Goal: Information Seeking & Learning: Check status

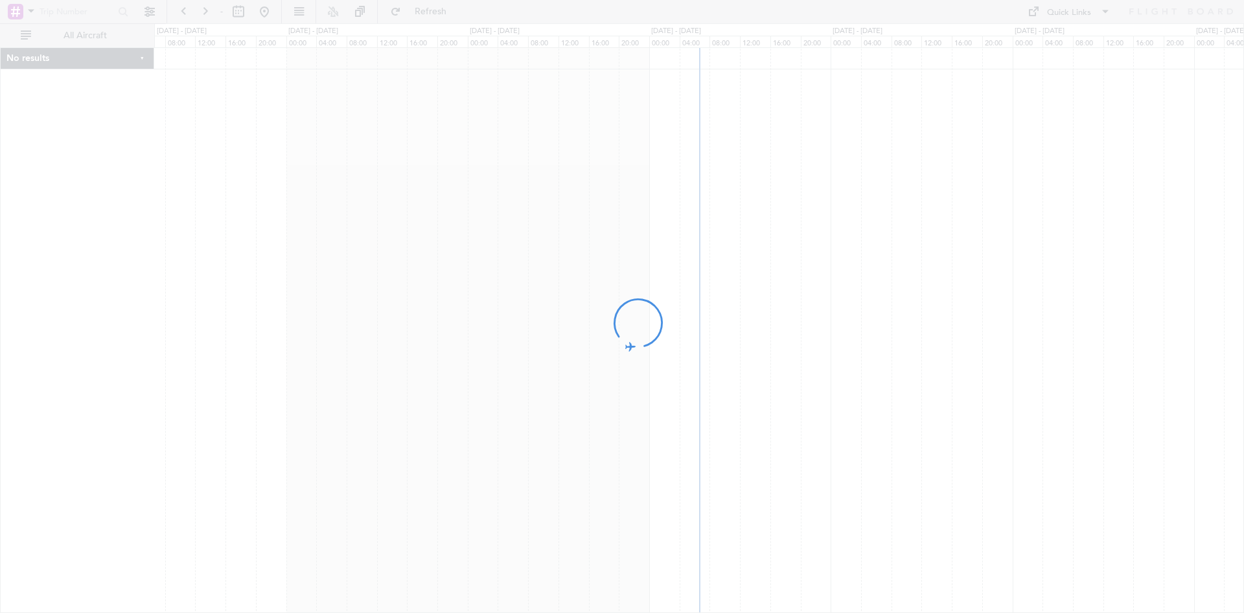
click at [32, 10] on div at bounding box center [622, 306] width 1244 height 613
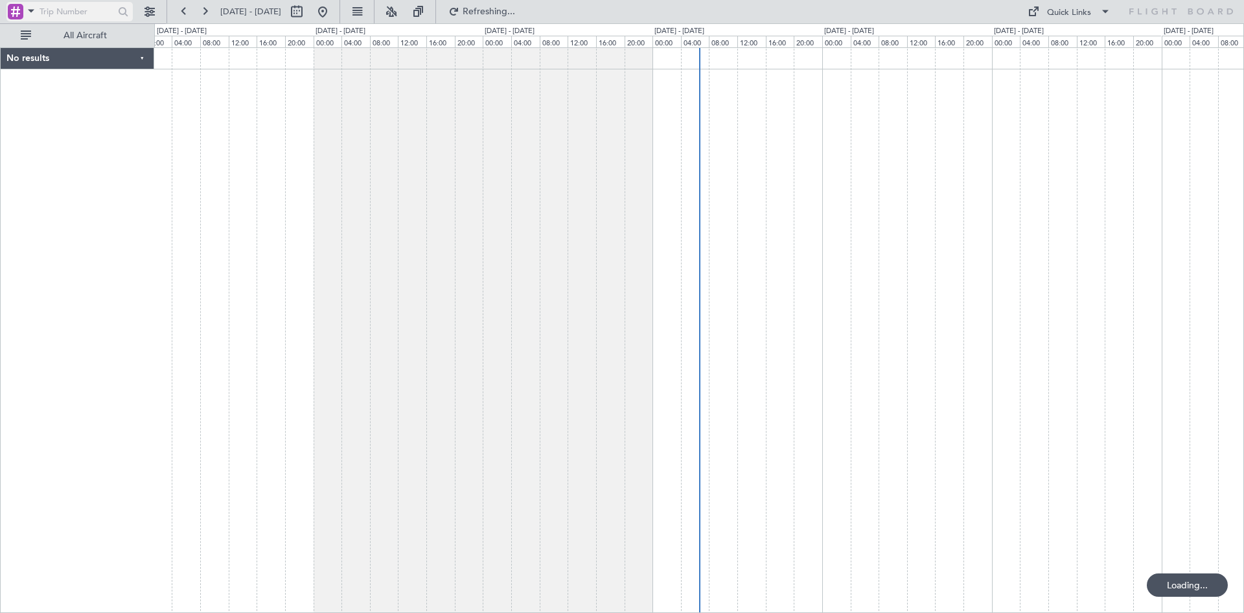
click at [38, 10] on span at bounding box center [31, 11] width 16 height 16
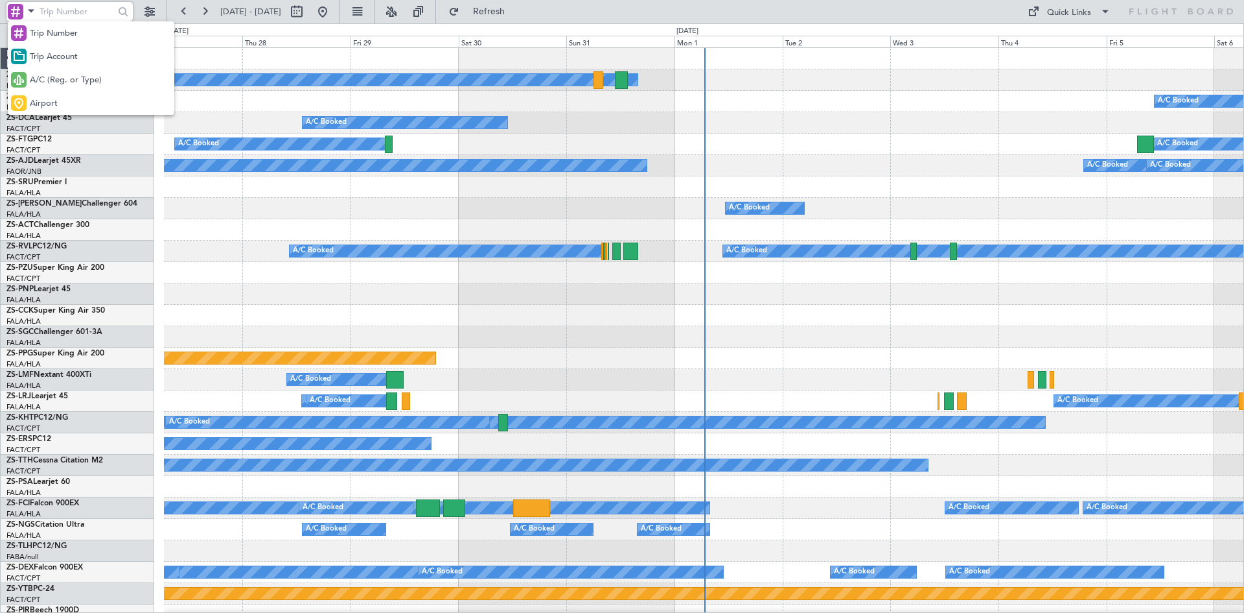
click at [49, 82] on span "A/C (Reg. or Type)" at bounding box center [66, 80] width 72 height 13
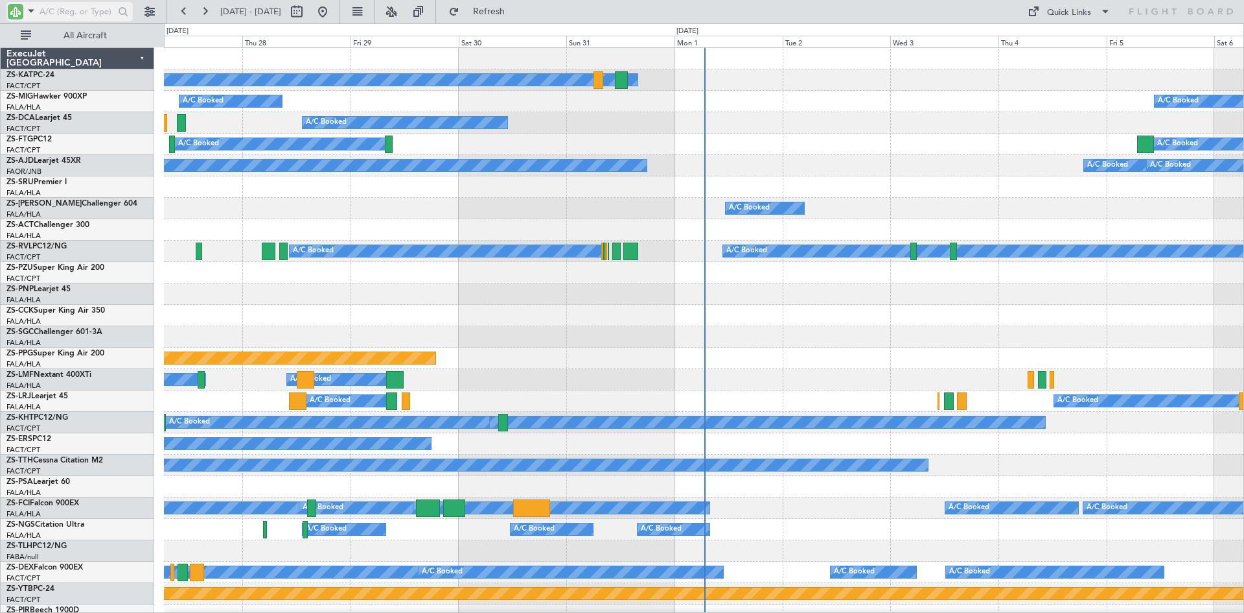
drag, startPoint x: 48, startPoint y: 12, endPoint x: 56, endPoint y: 8, distance: 9.0
click at [56, 8] on input "text" at bounding box center [77, 11] width 75 height 19
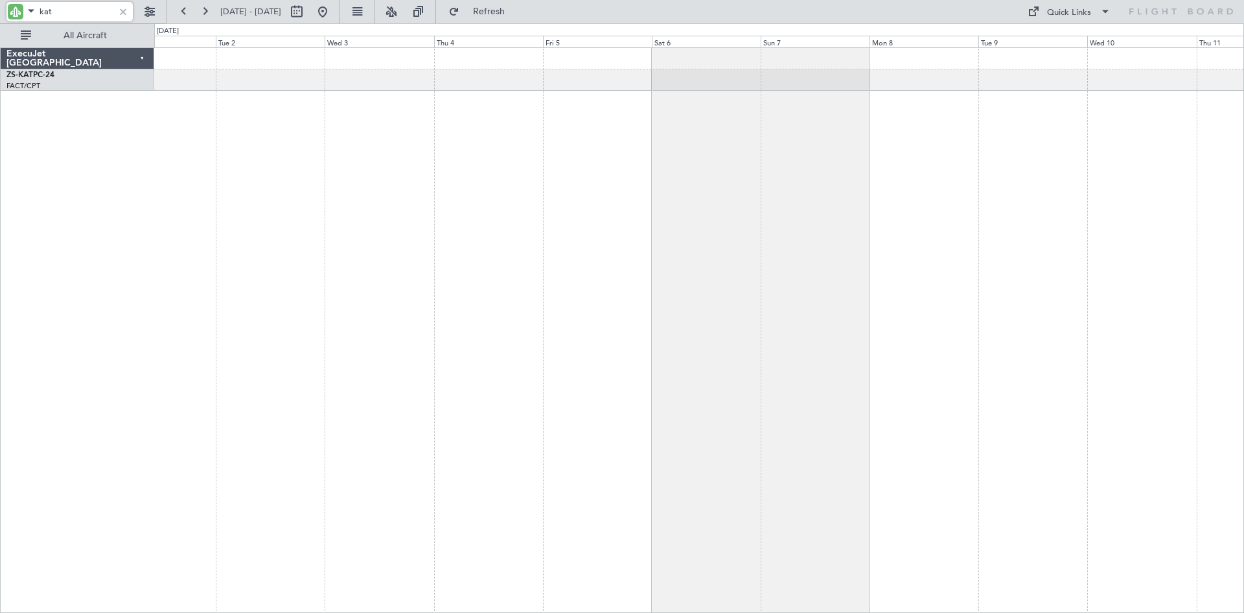
click at [625, 259] on div "A/C Unavailable" at bounding box center [699, 329] width 1090 height 565
type input "kat"
click at [307, 9] on button at bounding box center [296, 11] width 21 height 21
select select "9"
select select "2025"
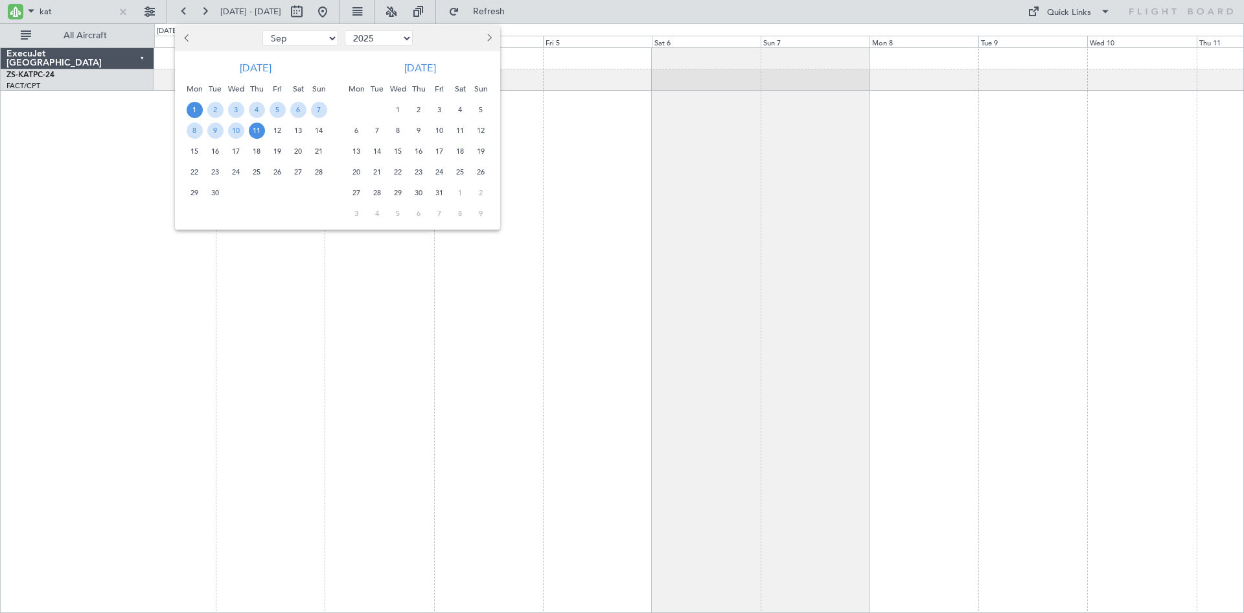
click at [298, 173] on span "27" at bounding box center [298, 172] width 16 height 16
drag, startPoint x: 298, startPoint y: 173, endPoint x: 306, endPoint y: 170, distance: 8.4
click at [298, 171] on span "27" at bounding box center [298, 172] width 16 height 16
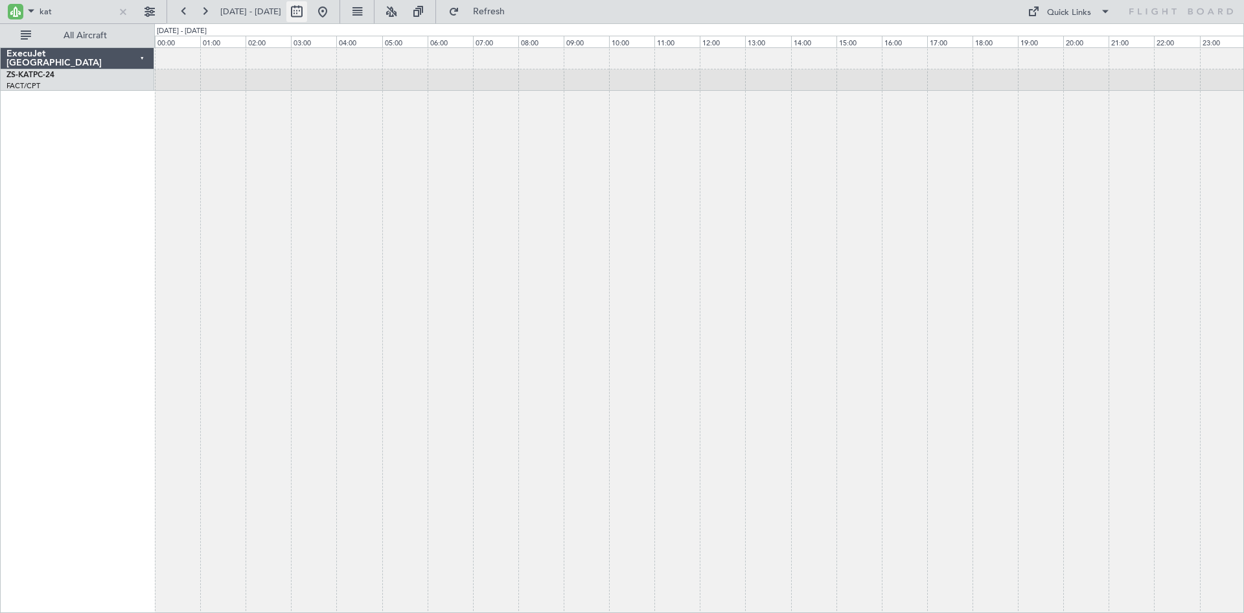
click at [307, 14] on button at bounding box center [296, 11] width 21 height 21
select select "9"
select select "2025"
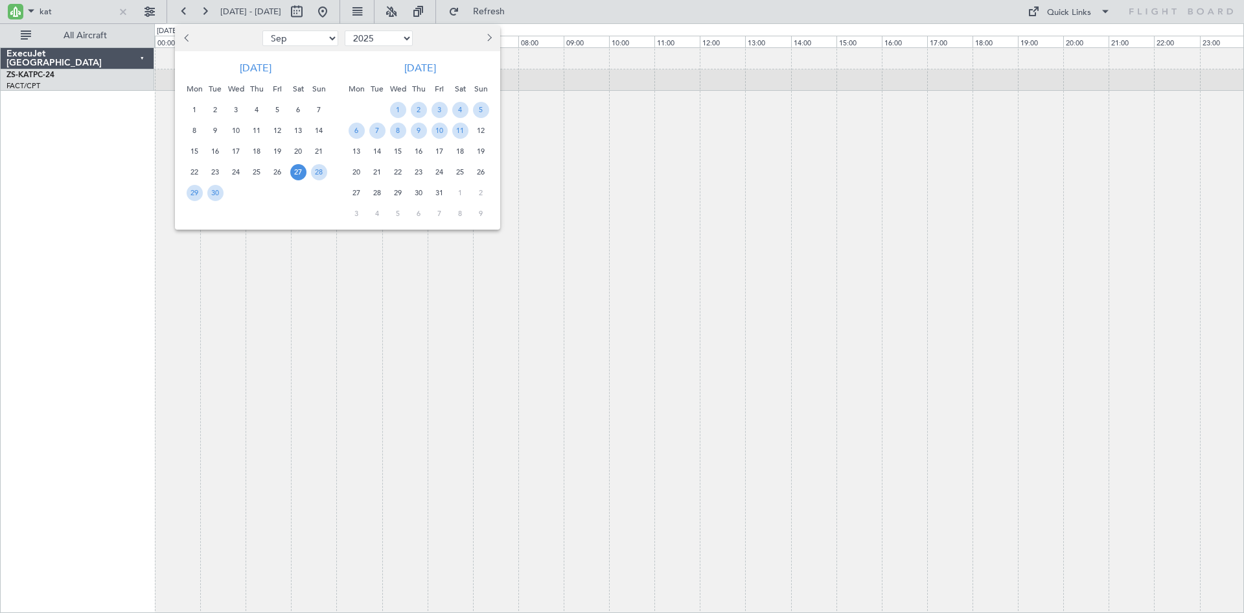
click at [355, 192] on span "27" at bounding box center [357, 193] width 16 height 16
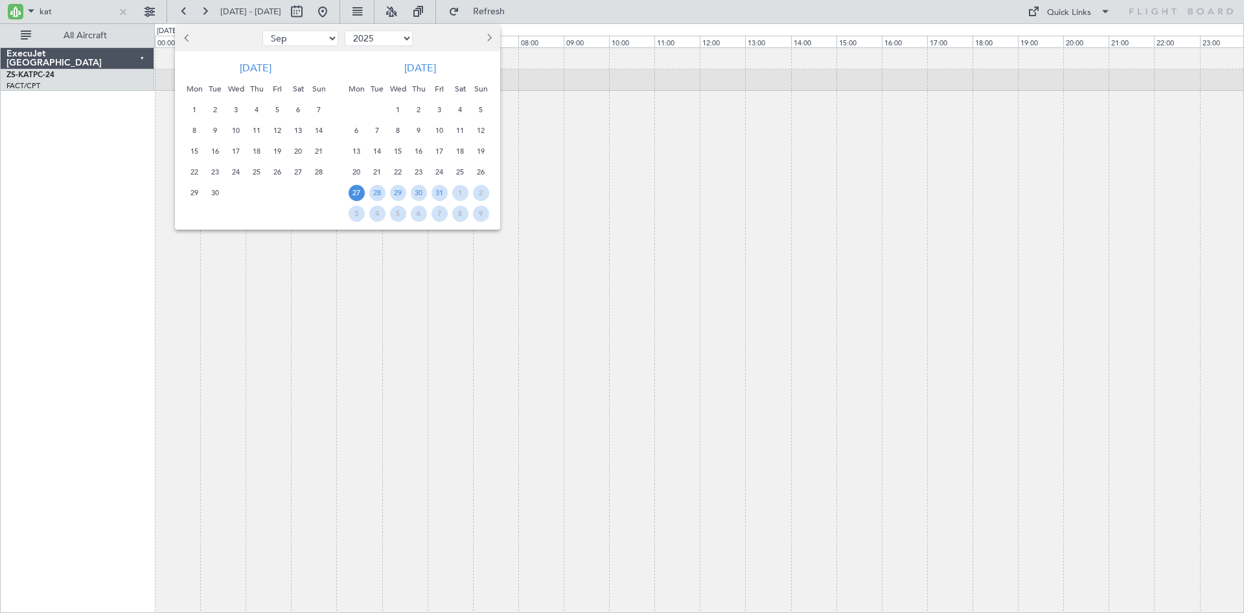
click at [355, 192] on span "27" at bounding box center [357, 193] width 16 height 16
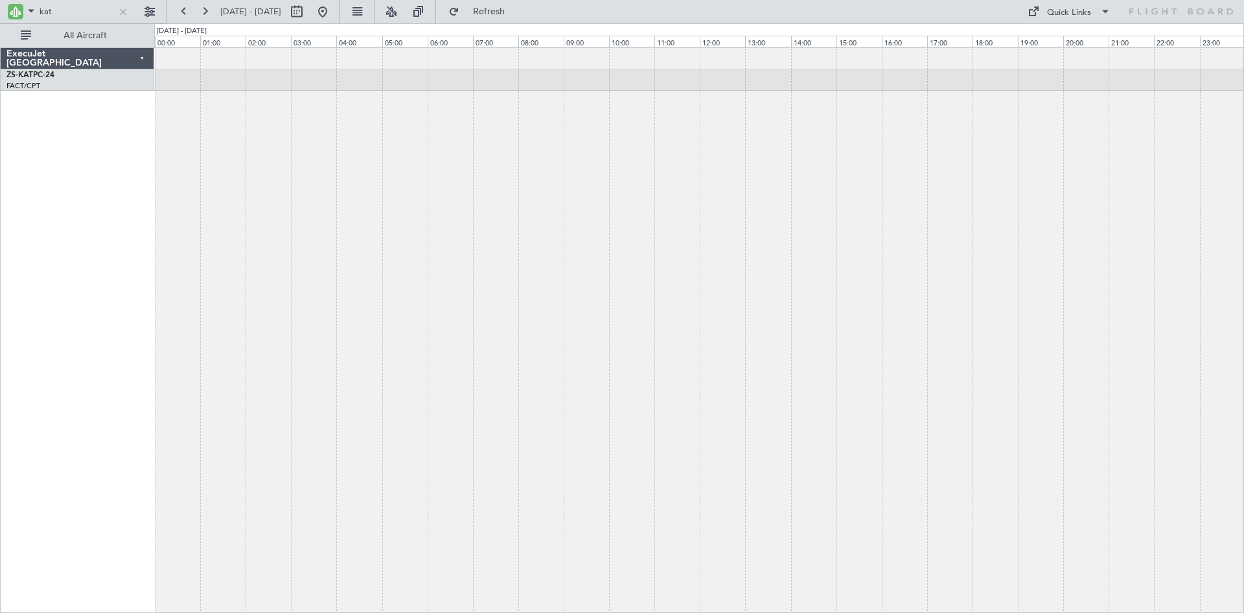
select select "10"
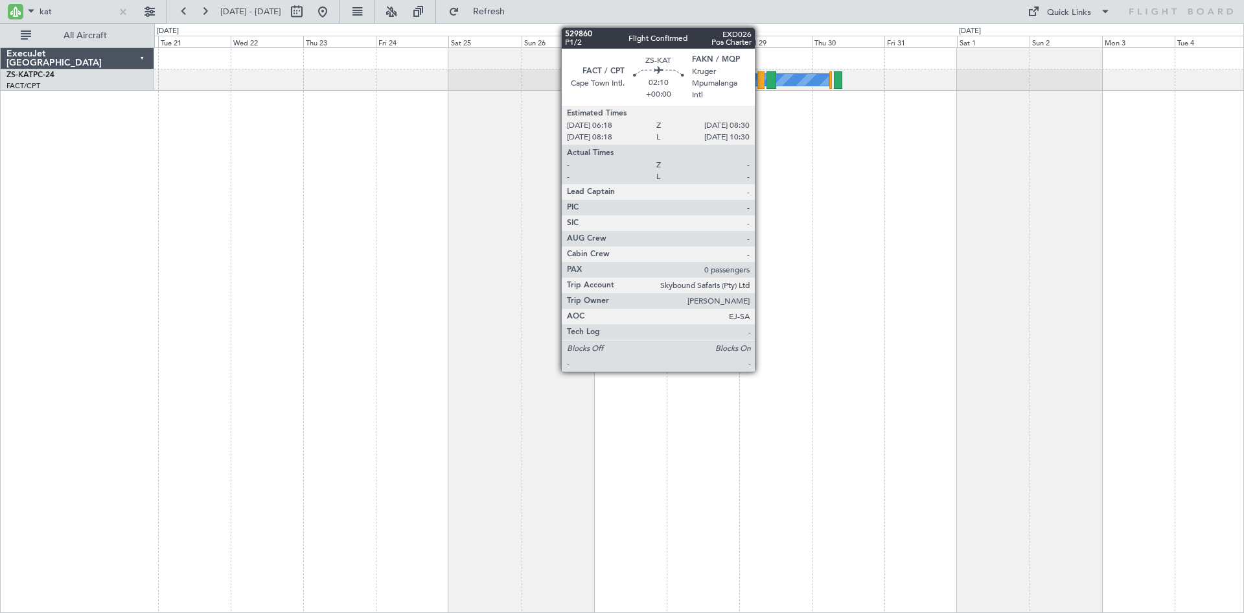
click at [762, 77] on div at bounding box center [761, 80] width 7 height 18
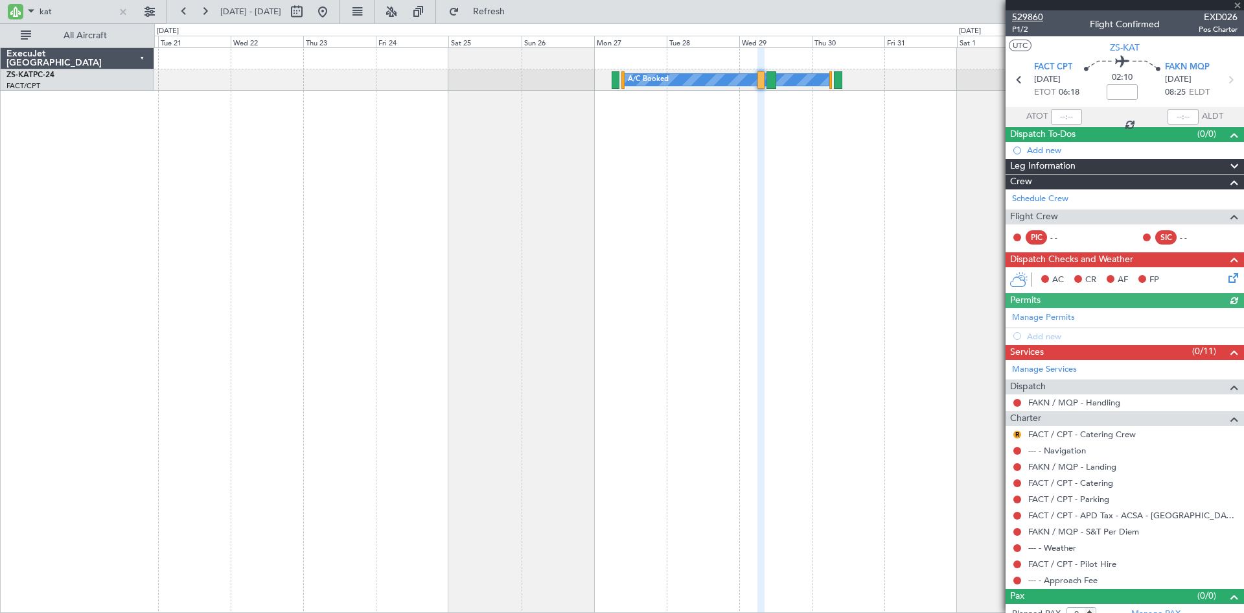
click at [1033, 14] on span "529860" at bounding box center [1027, 17] width 31 height 14
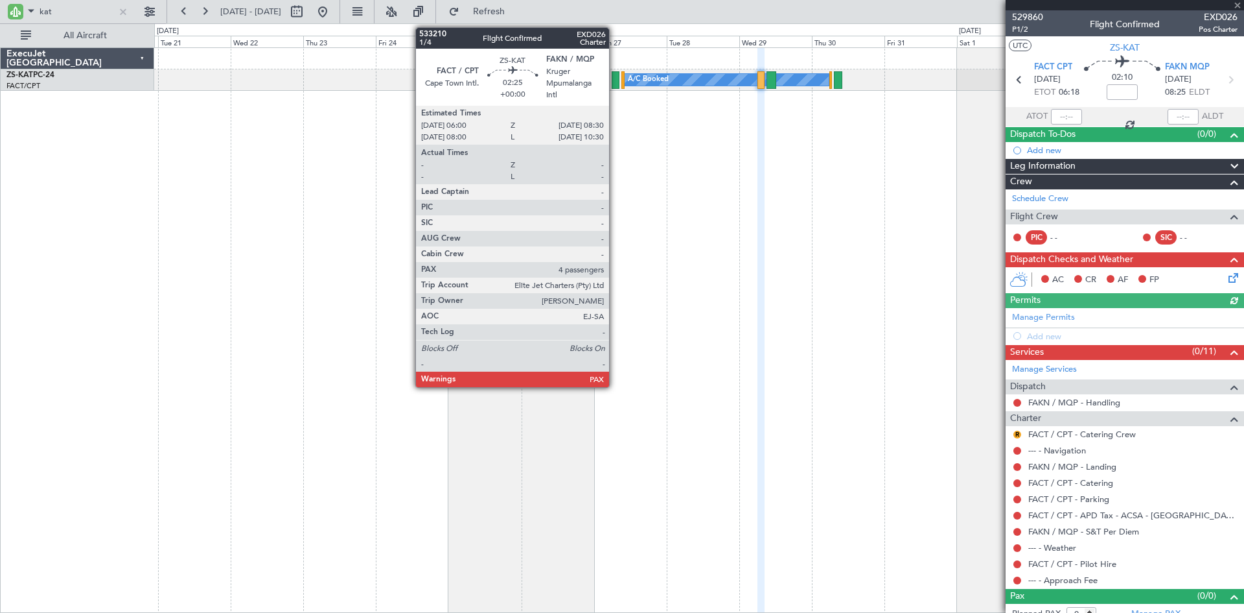
click at [615, 76] on div at bounding box center [616, 80] width 8 height 18
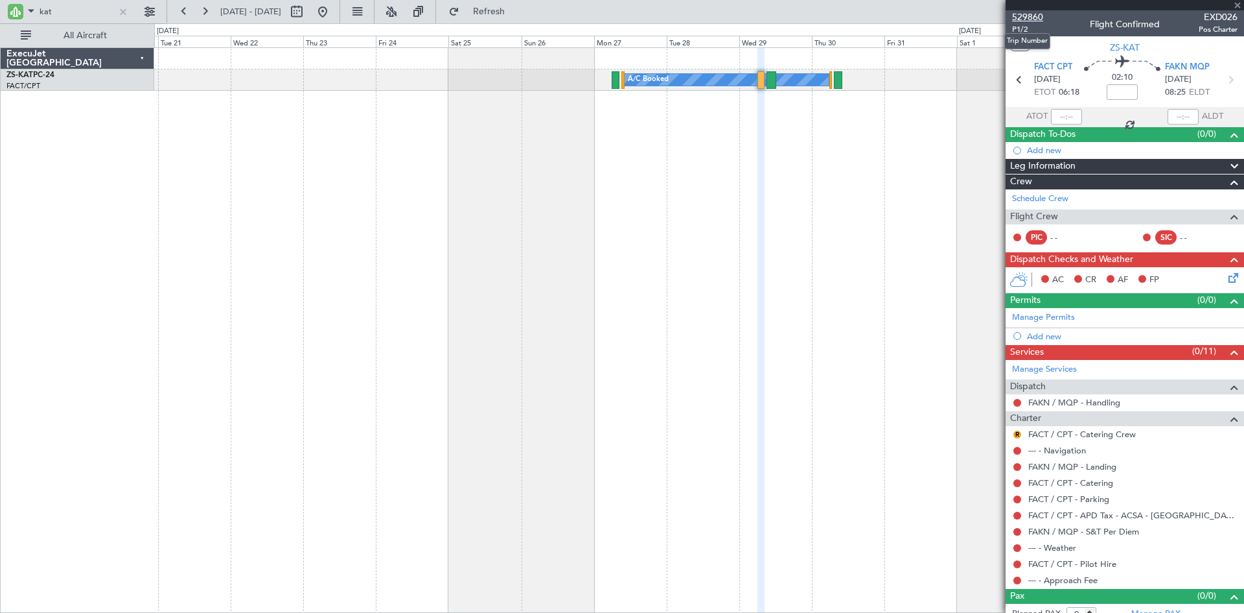
type input "4"
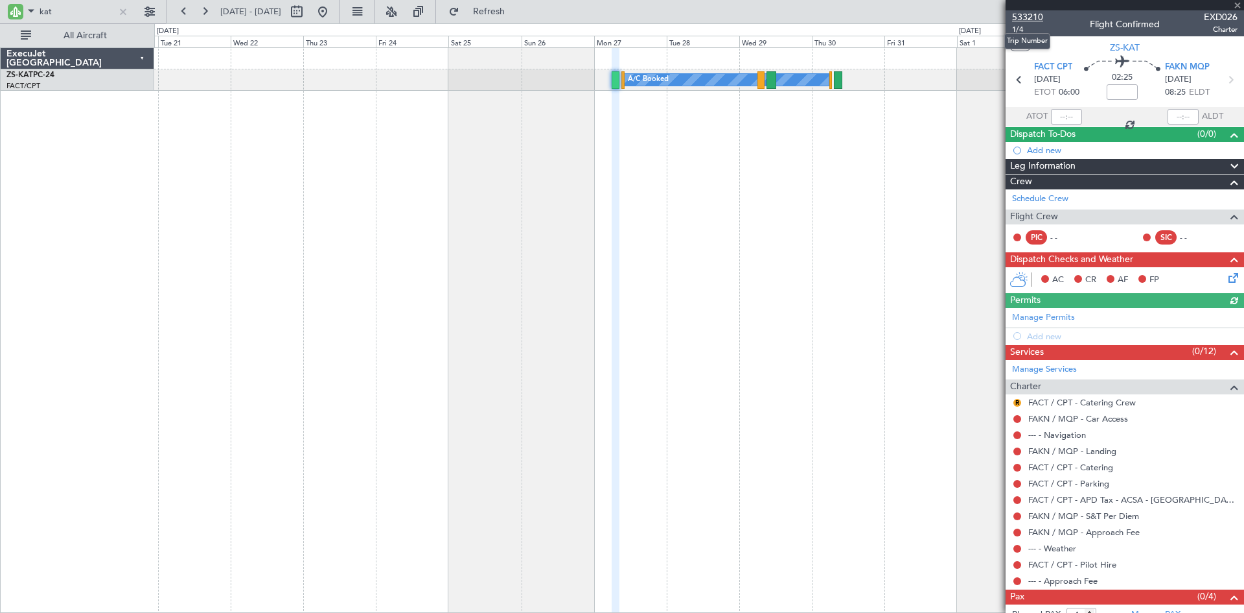
click at [1031, 18] on span "533210" at bounding box center [1027, 17] width 31 height 14
click at [58, 2] on input "kat" at bounding box center [77, 11] width 75 height 19
type input "k"
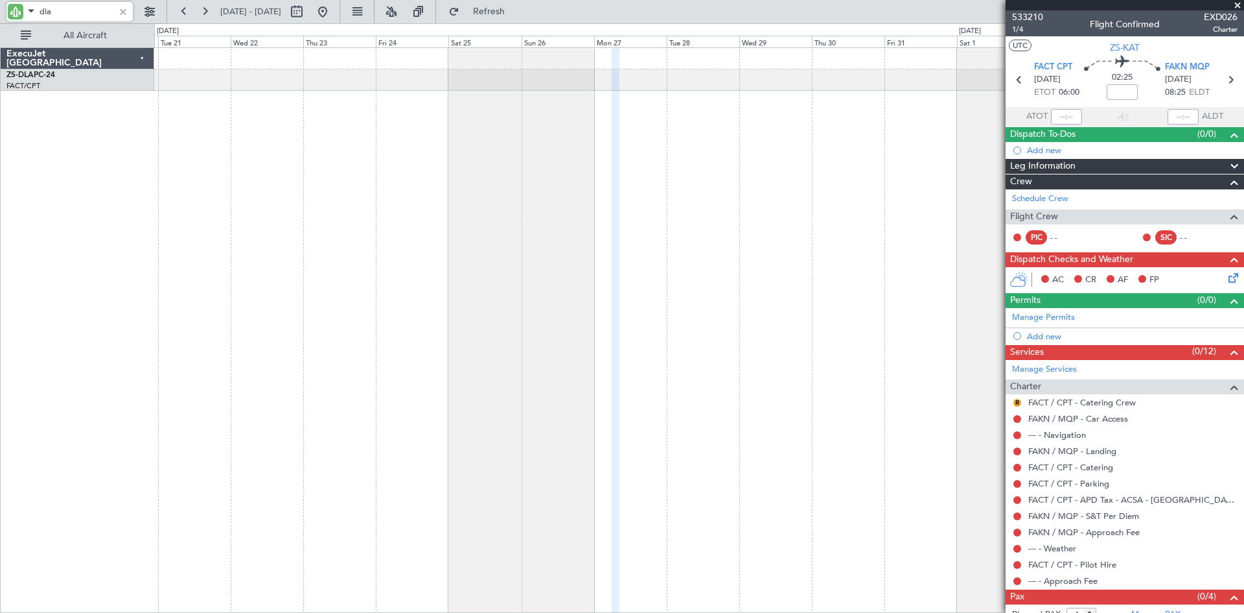
drag, startPoint x: 369, startPoint y: 8, endPoint x: 369, endPoint y: 23, distance: 14.9
click at [333, 10] on button at bounding box center [322, 11] width 21 height 21
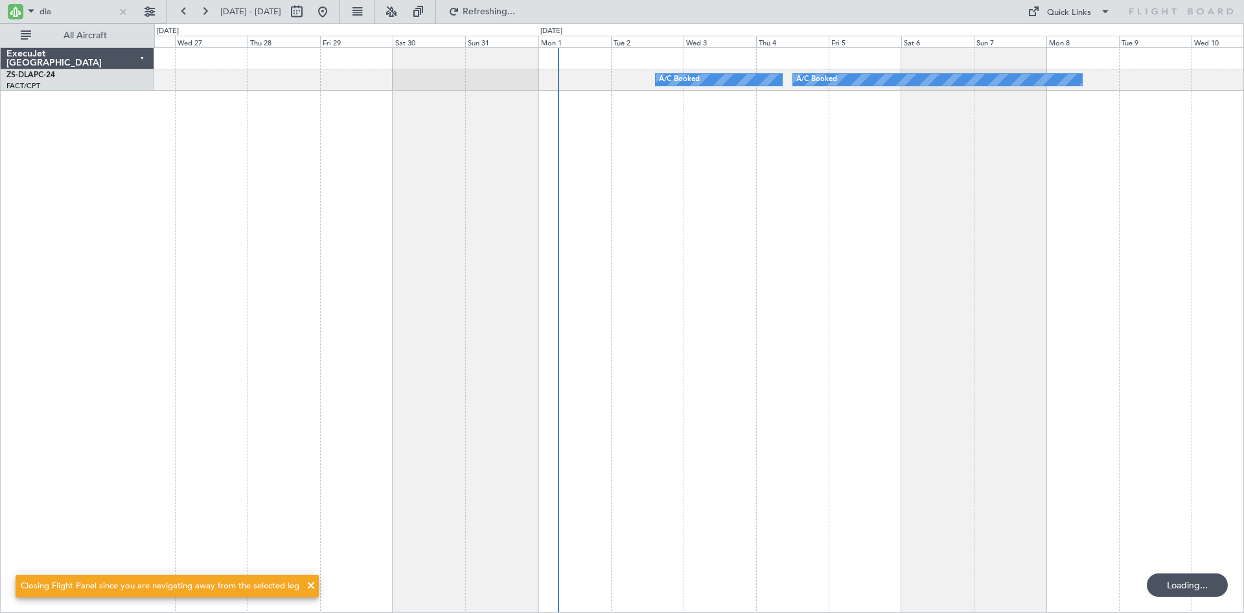
click at [589, 178] on div "A/C Booked A/C Booked" at bounding box center [699, 329] width 1090 height 565
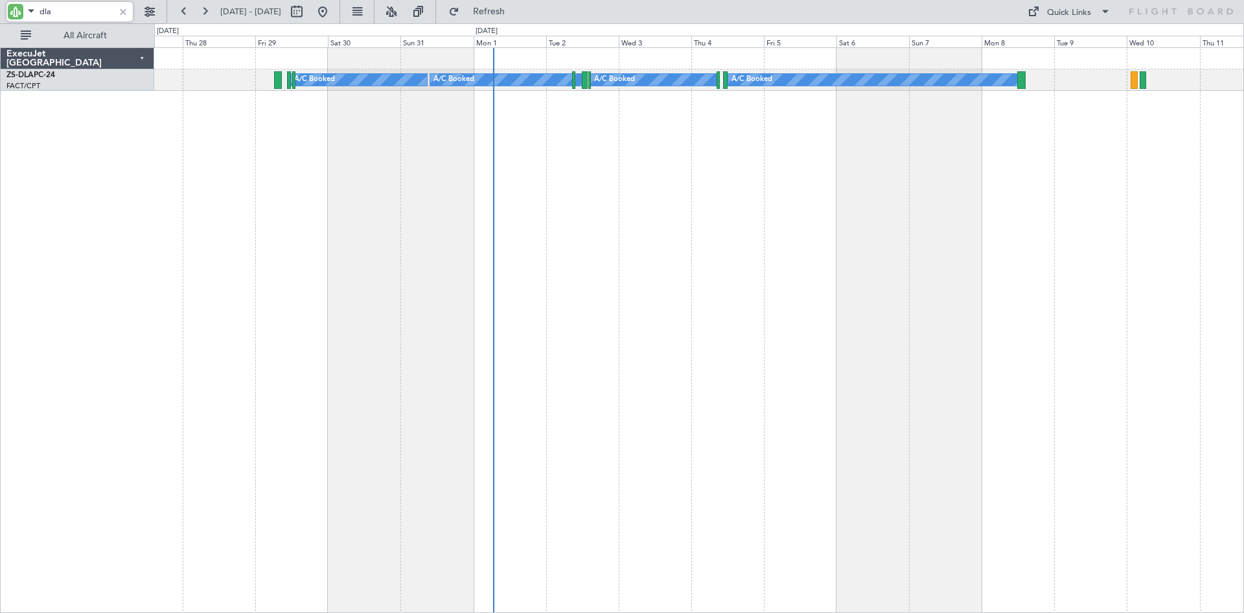
click at [80, 10] on input "dla" at bounding box center [77, 11] width 75 height 19
type input "d"
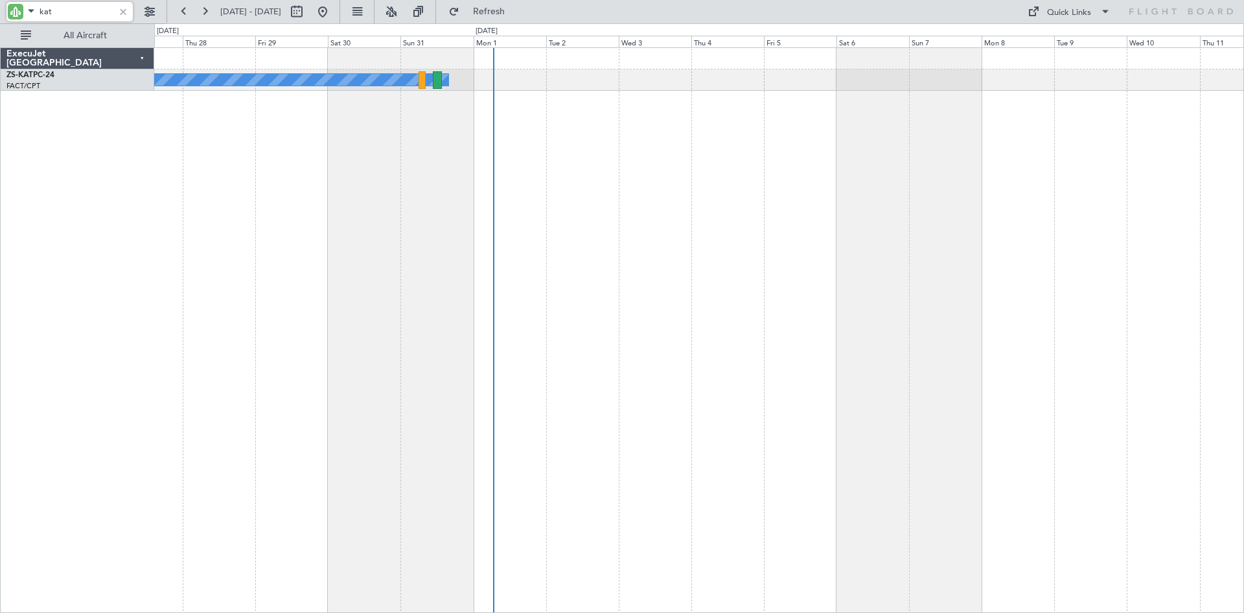
type input "kat"
click at [80, 13] on input "kat" at bounding box center [77, 11] width 75 height 19
click at [307, 11] on button at bounding box center [296, 11] width 21 height 21
select select "8"
select select "2025"
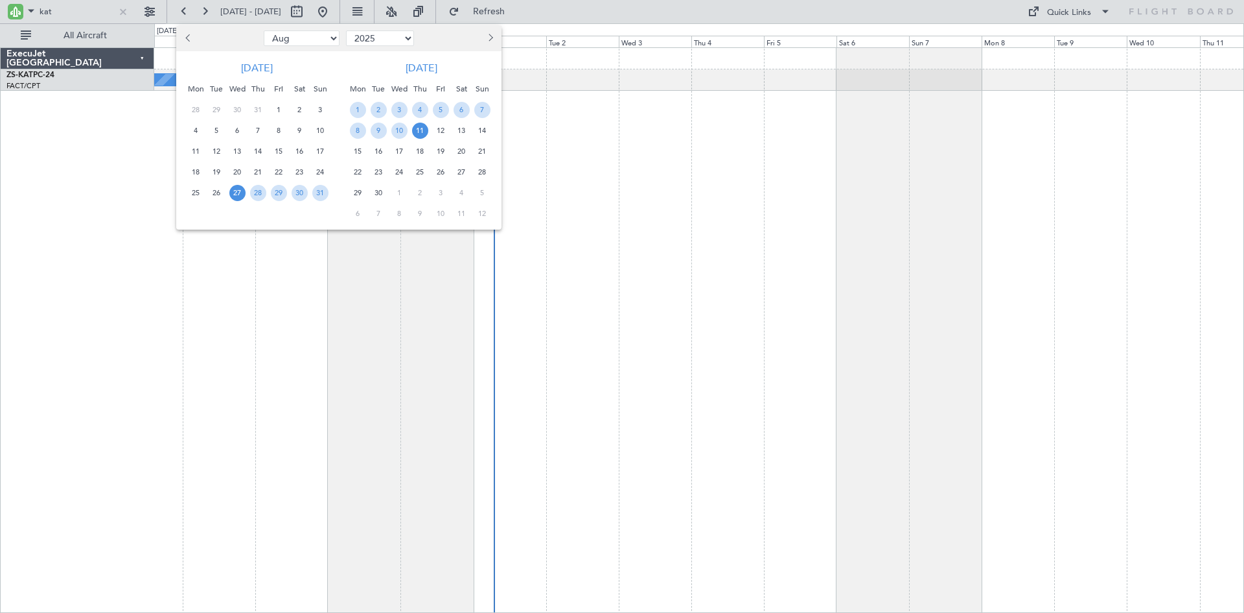
click at [490, 39] on span "Next month" at bounding box center [489, 38] width 8 height 8
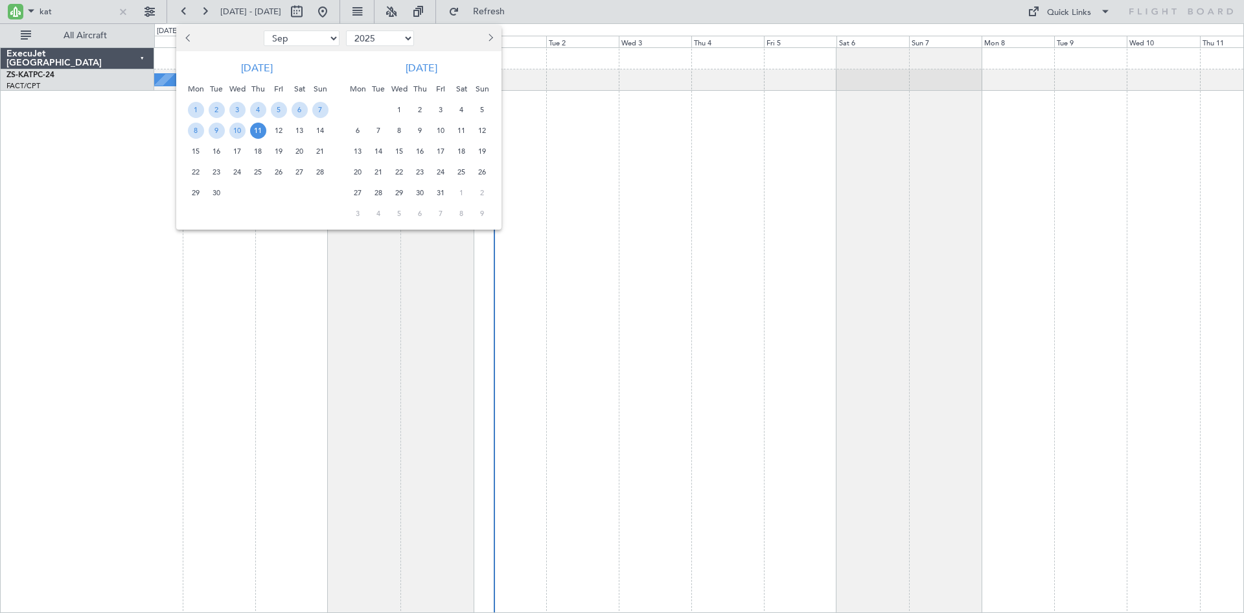
click at [490, 39] on span "Next month" at bounding box center [489, 38] width 8 height 8
click at [421, 193] on span "27" at bounding box center [420, 193] width 16 height 16
click at [421, 192] on span "27" at bounding box center [420, 193] width 16 height 16
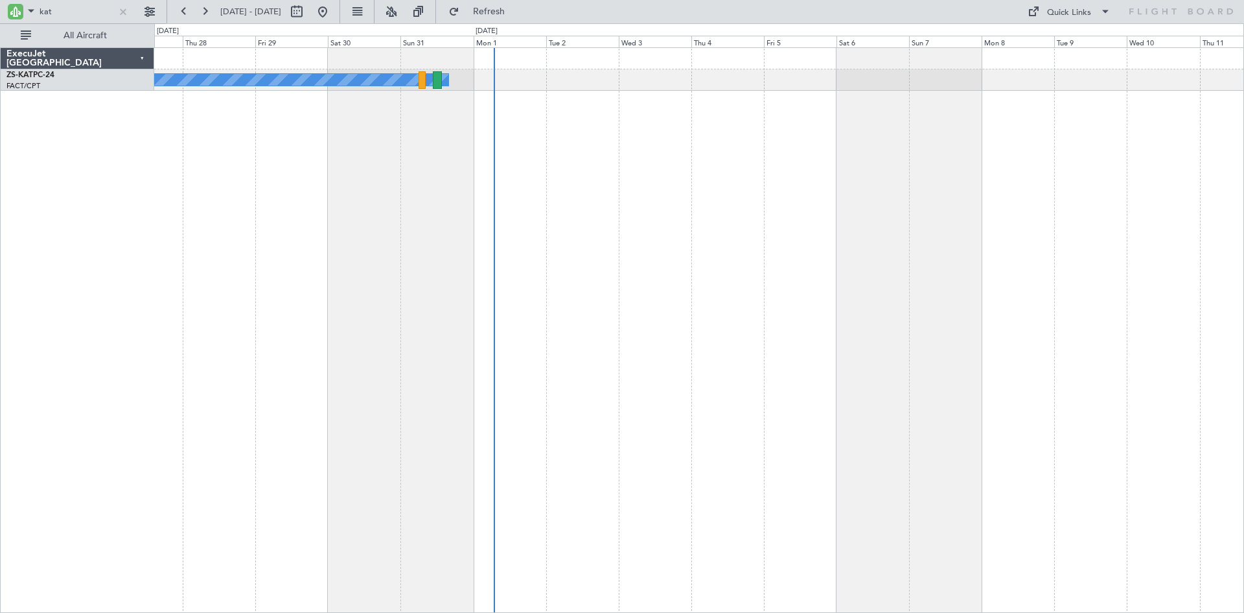
select select "11"
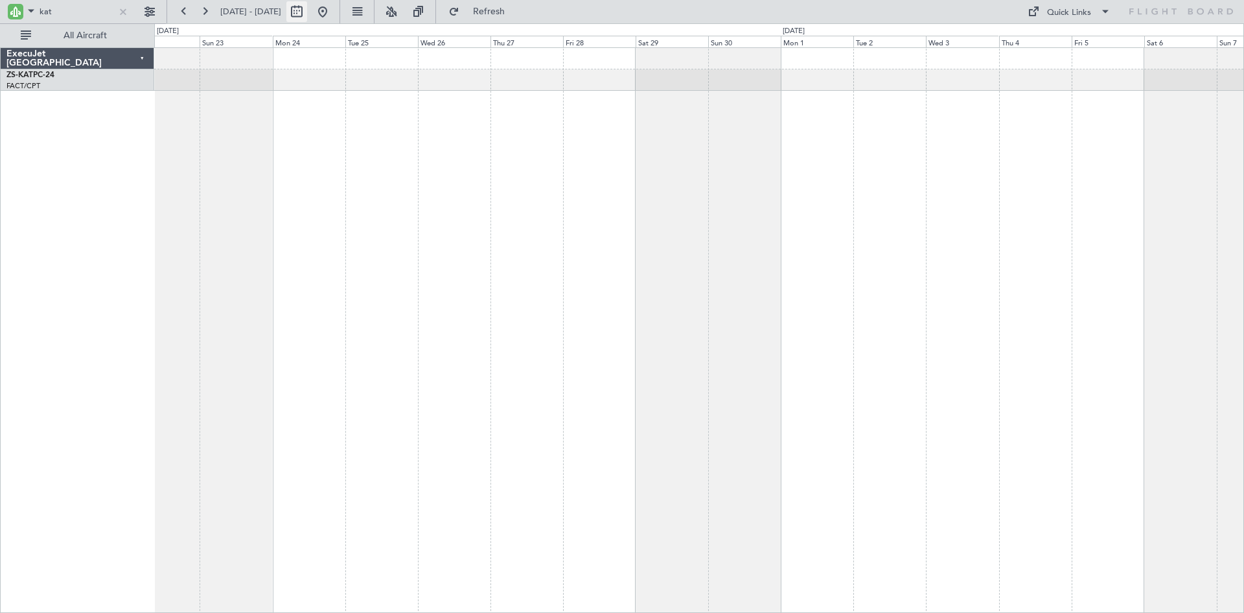
click at [307, 8] on button at bounding box center [296, 11] width 21 height 21
select select "11"
select select "2025"
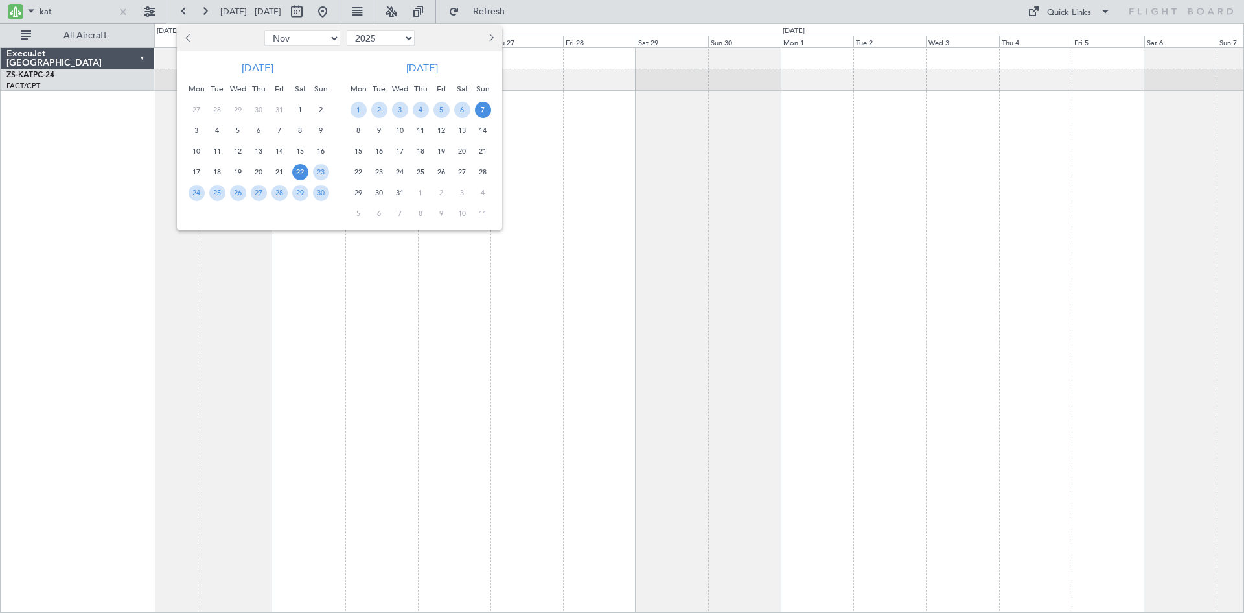
click at [192, 39] on span "Previous month" at bounding box center [190, 38] width 8 height 8
select select "10"
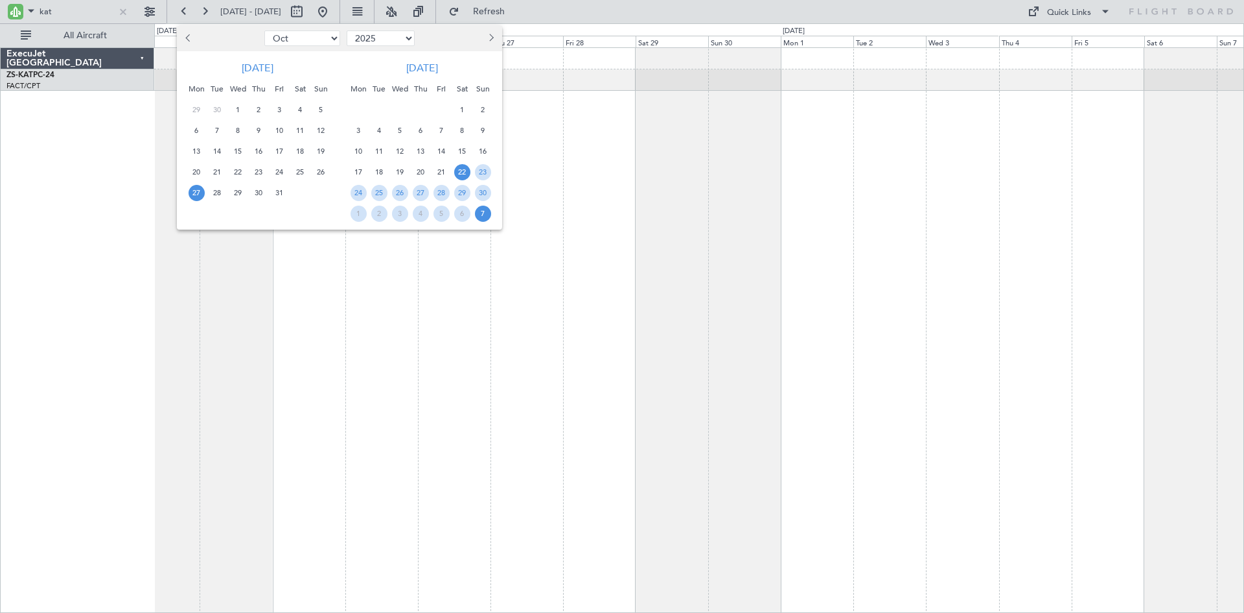
click at [207, 189] on div "27 28 29 30 31" at bounding box center [257, 192] width 148 height 21
click at [208, 189] on div "28" at bounding box center [217, 192] width 21 height 21
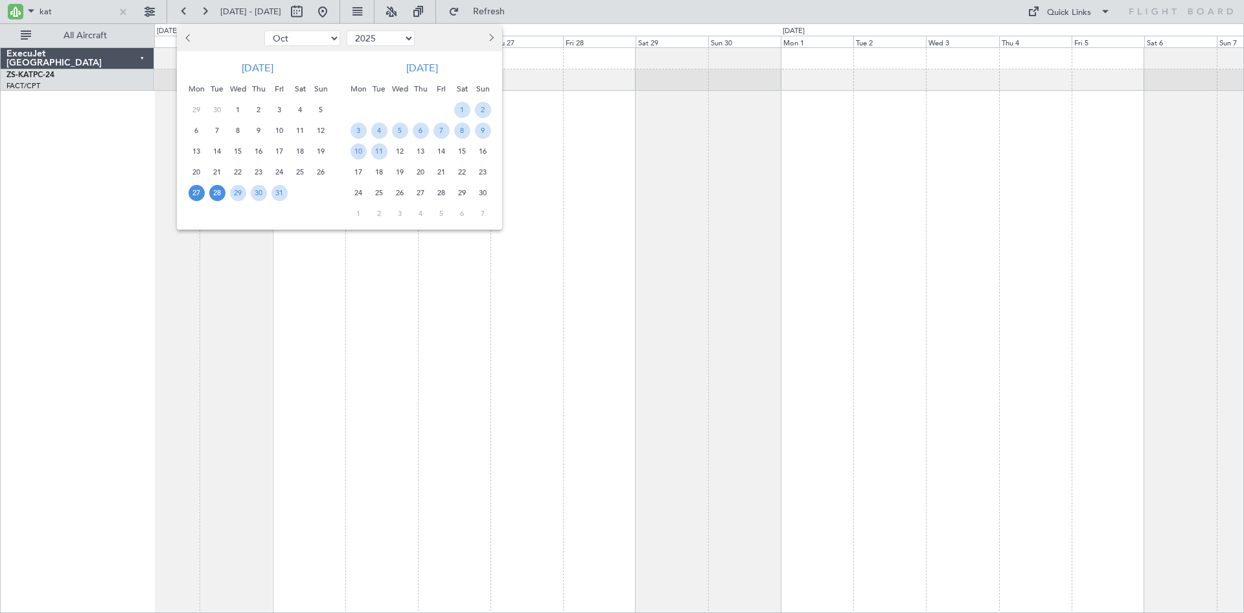
click at [200, 190] on span "27" at bounding box center [197, 193] width 16 height 16
